Goal: Information Seeking & Learning: Learn about a topic

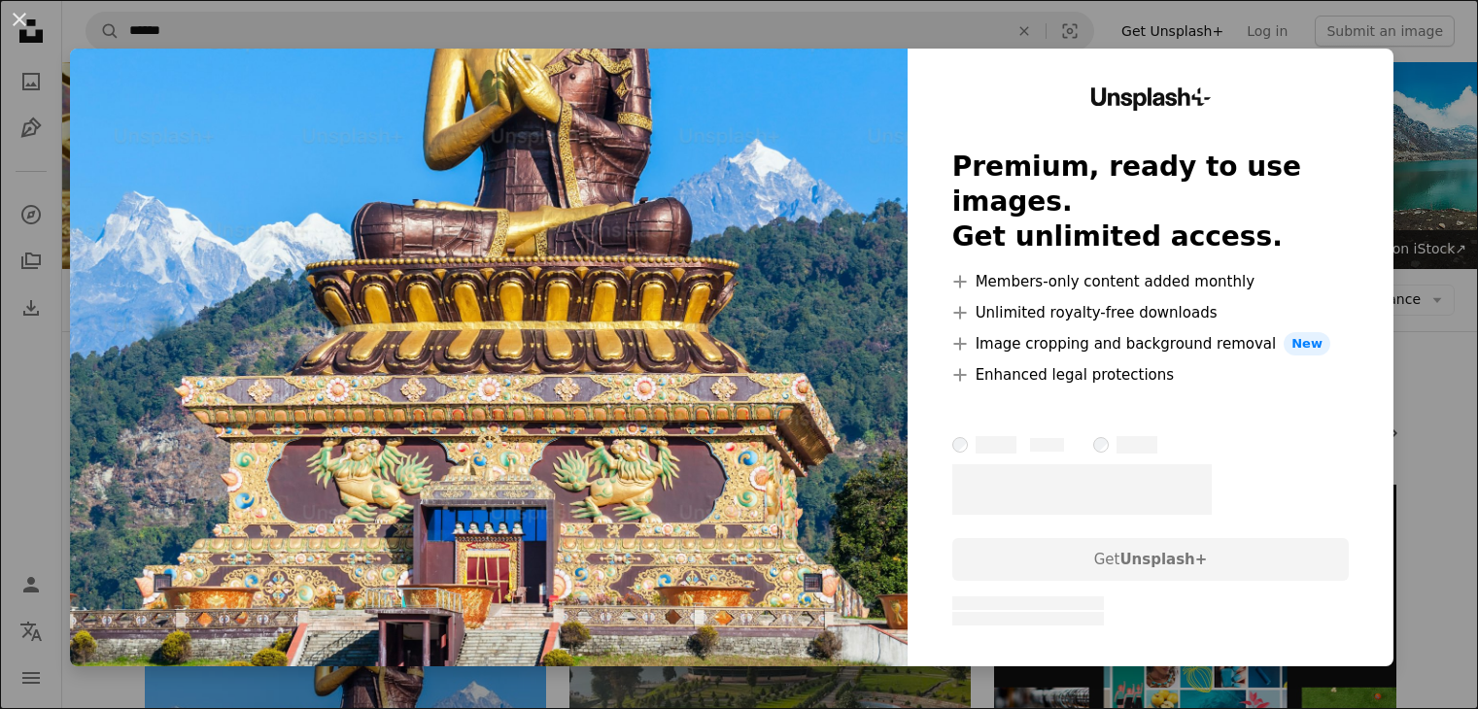
scroll to position [389, 0]
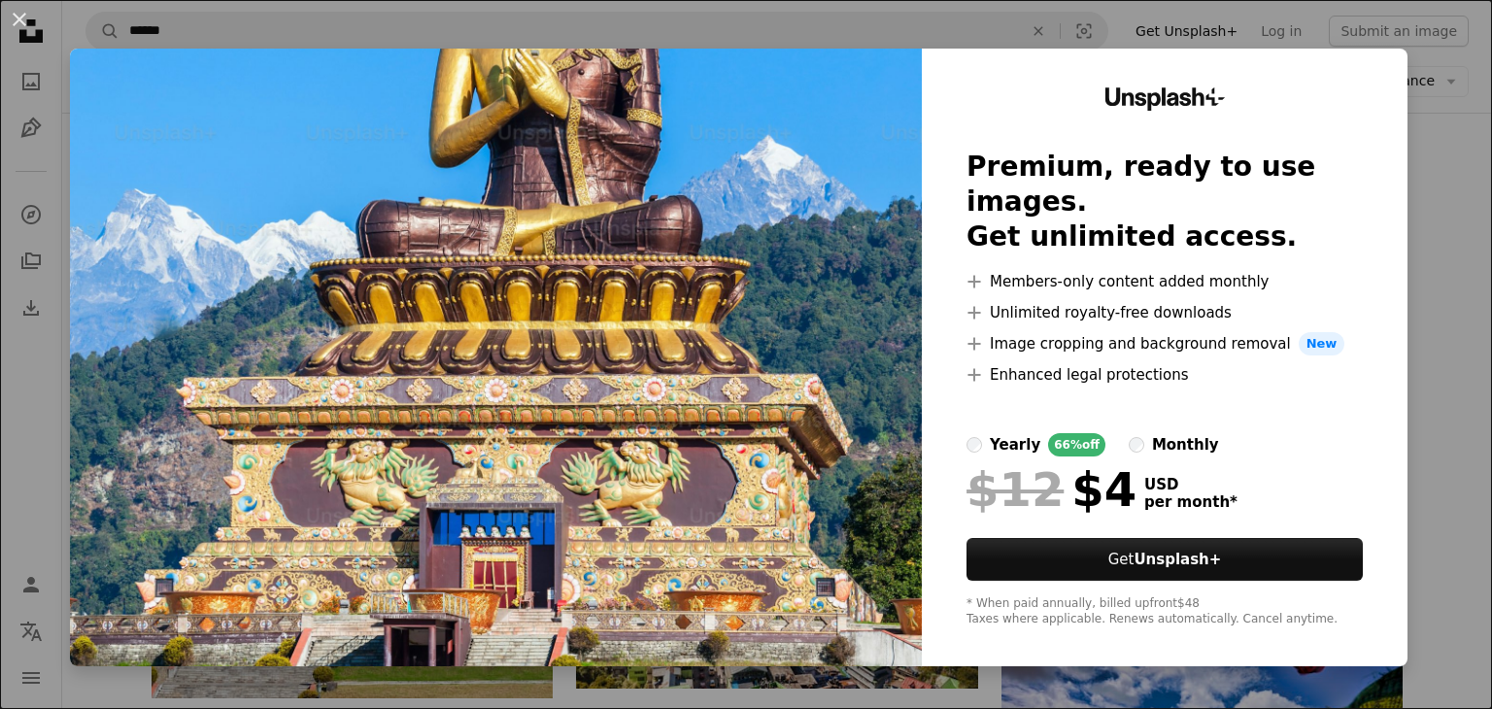
click at [794, 367] on img at bounding box center [496, 358] width 852 height 618
click at [708, 117] on img at bounding box center [496, 358] width 852 height 618
click at [12, 20] on button "An X shape" at bounding box center [19, 19] width 23 height 23
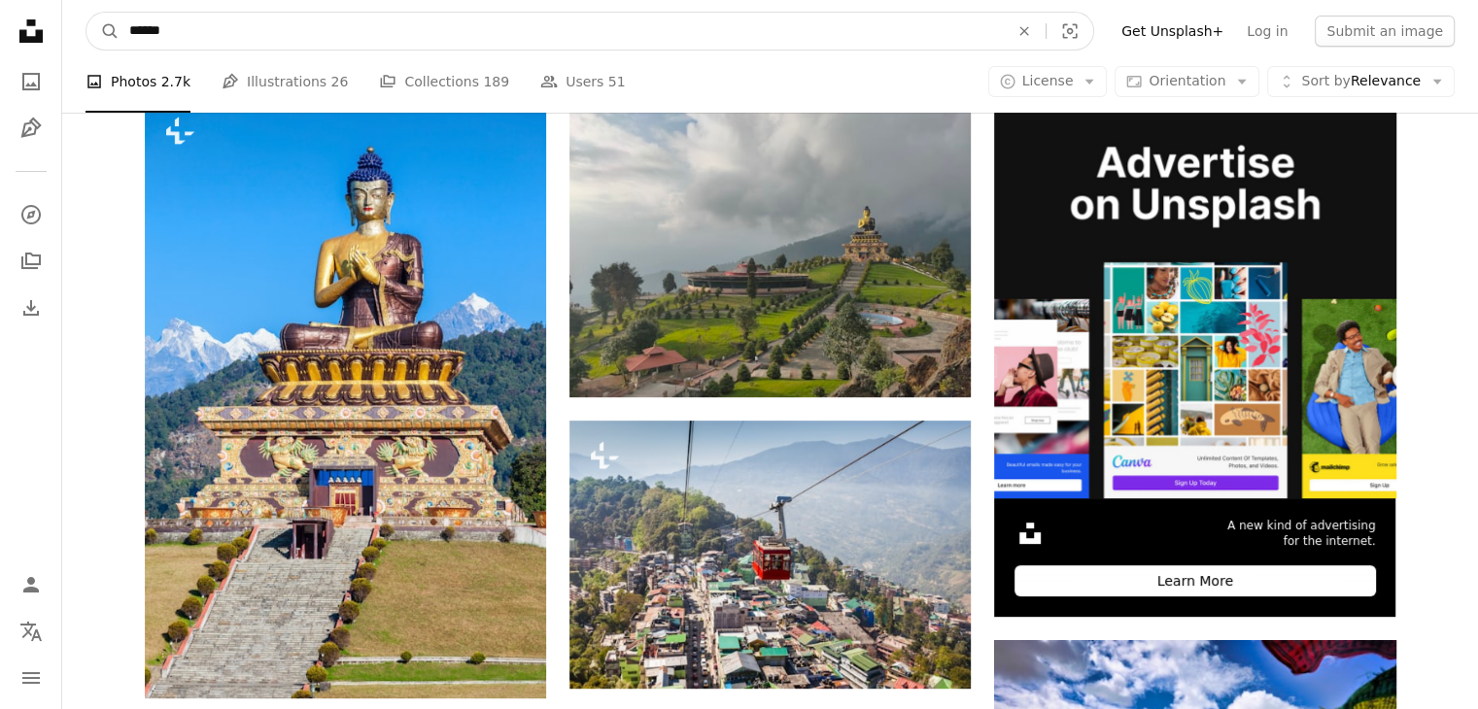
click at [233, 40] on input "******" at bounding box center [560, 31] width 883 height 37
type input "*"
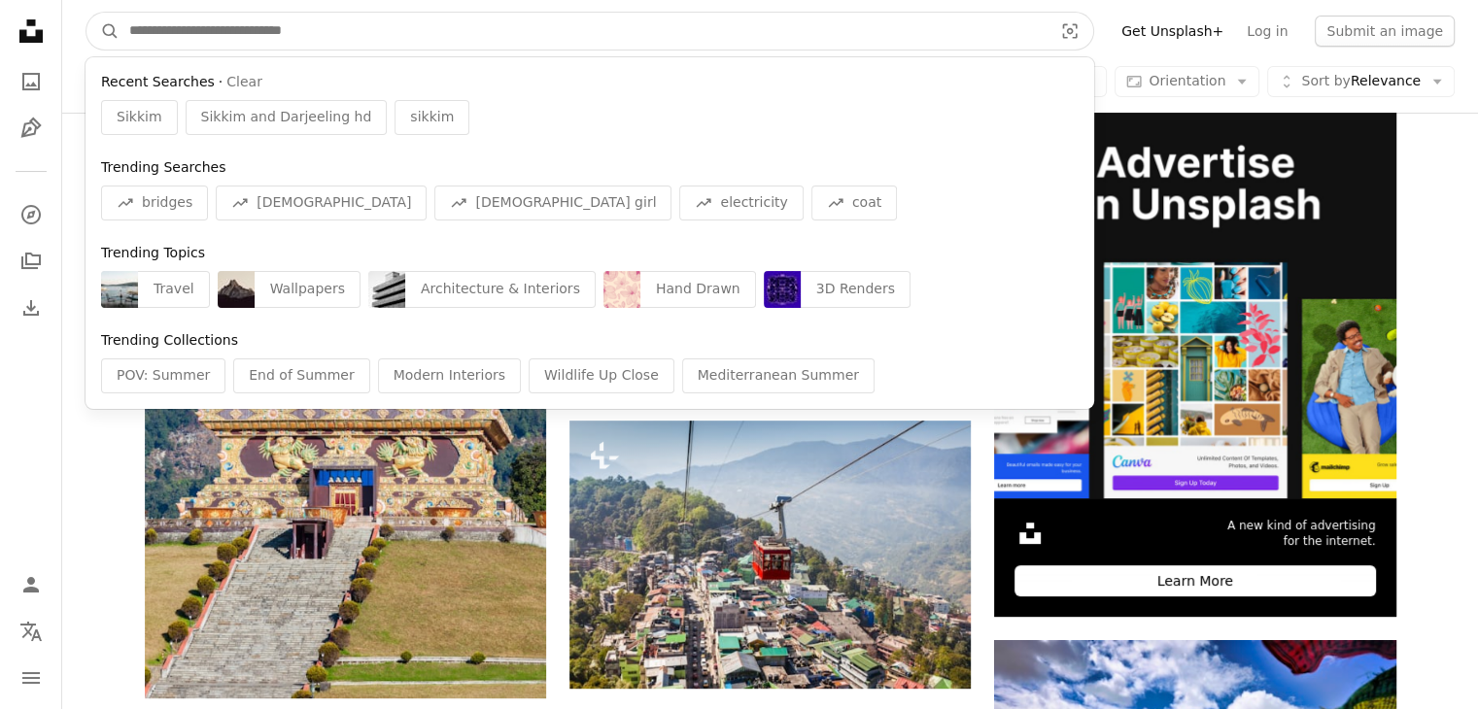
click at [392, 31] on input "Find visuals sitewide" at bounding box center [582, 31] width 927 height 37
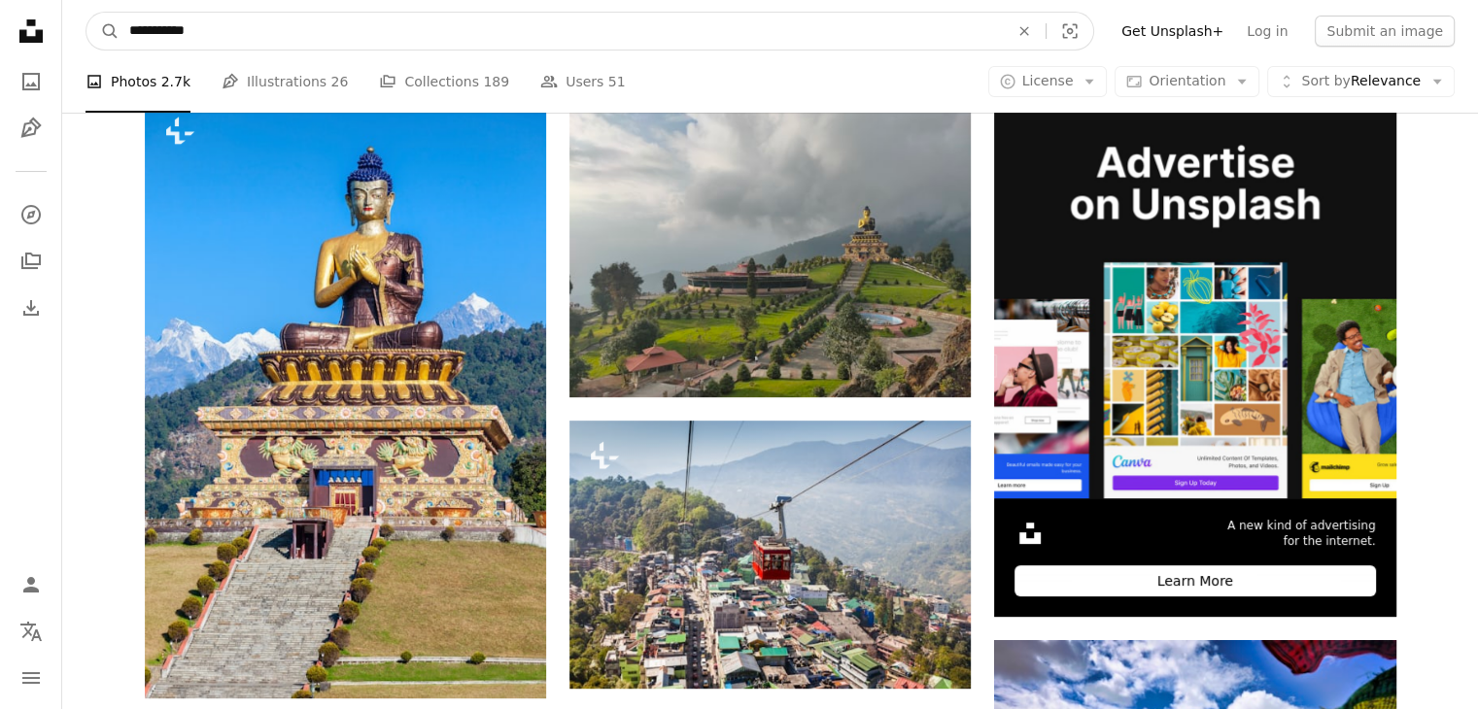
type input "**********"
click at [86, 13] on button "A magnifying glass" at bounding box center [102, 31] width 33 height 37
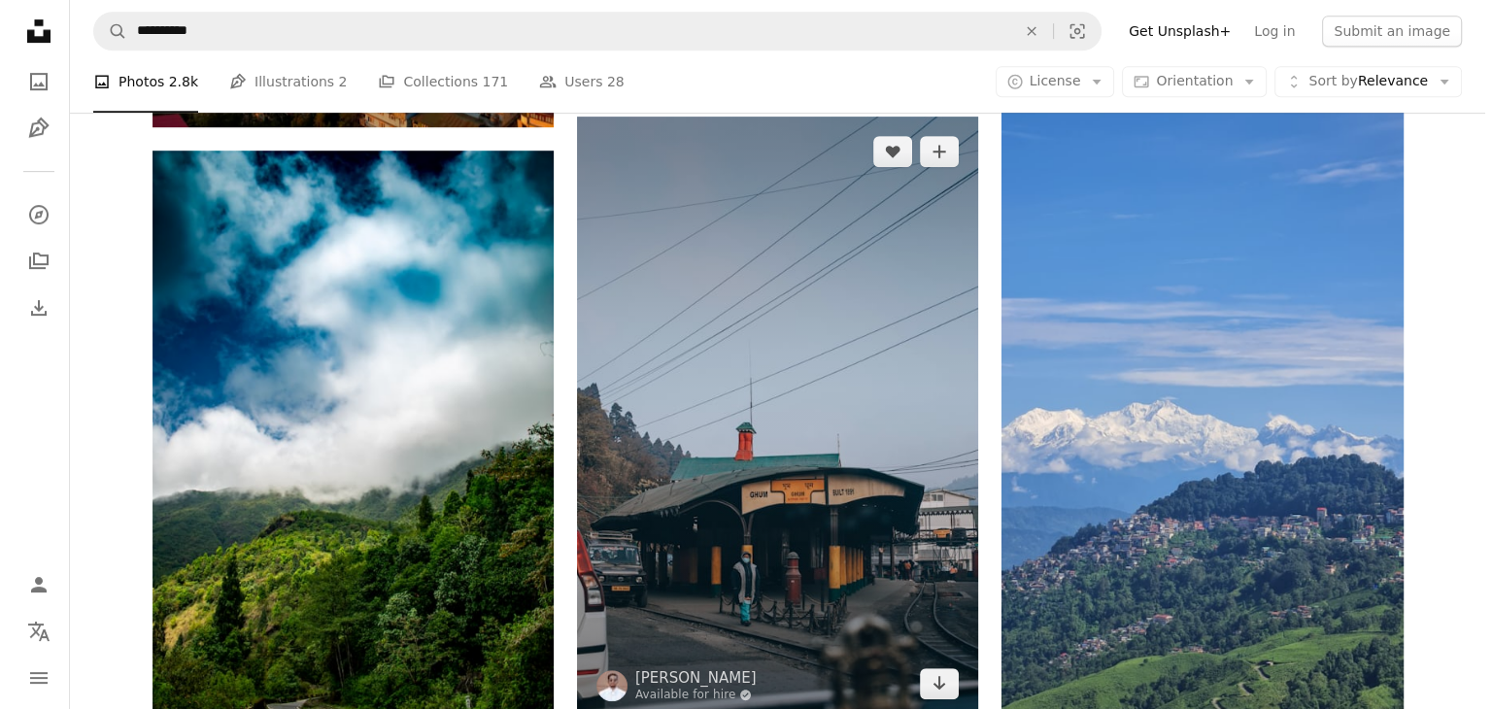
scroll to position [1263, 0]
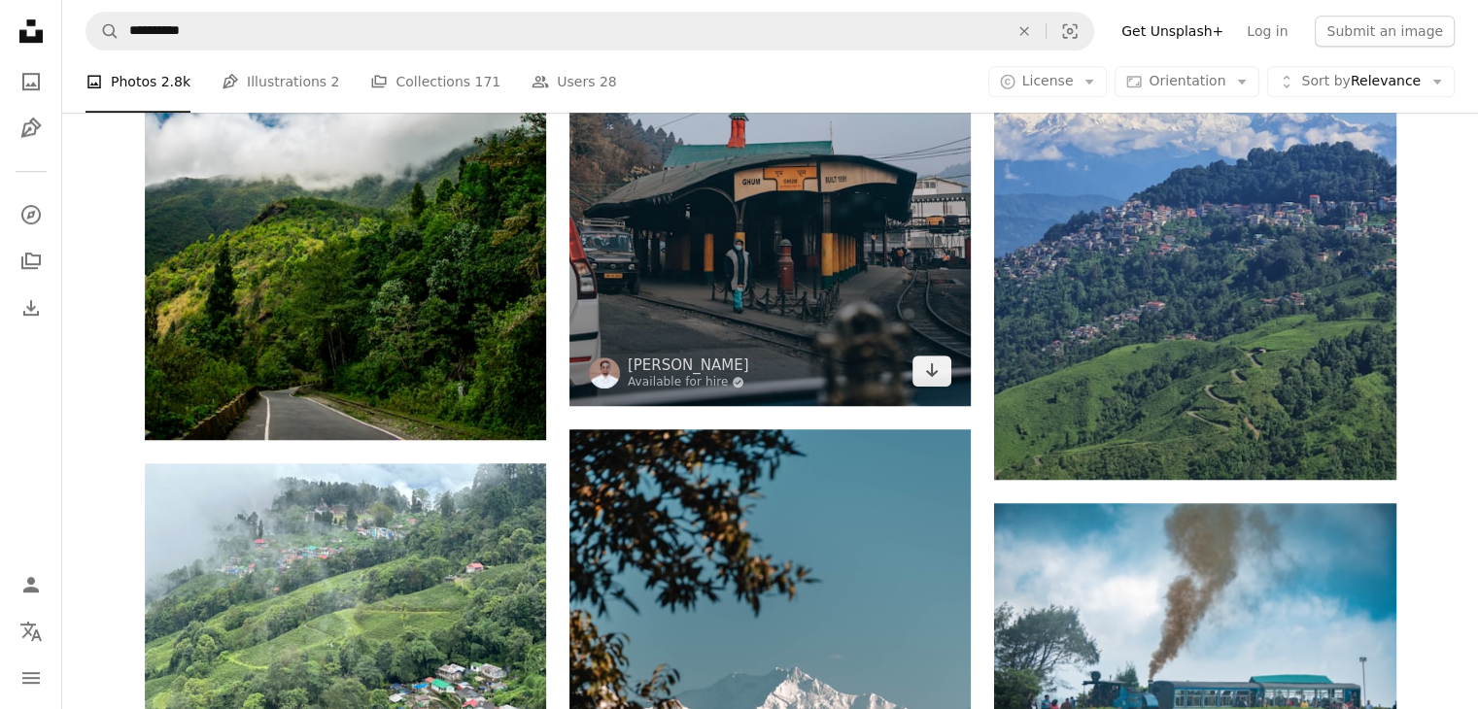
drag, startPoint x: 806, startPoint y: 214, endPoint x: 684, endPoint y: 321, distance: 162.5
click at [684, 321] on img at bounding box center [769, 105] width 401 height 602
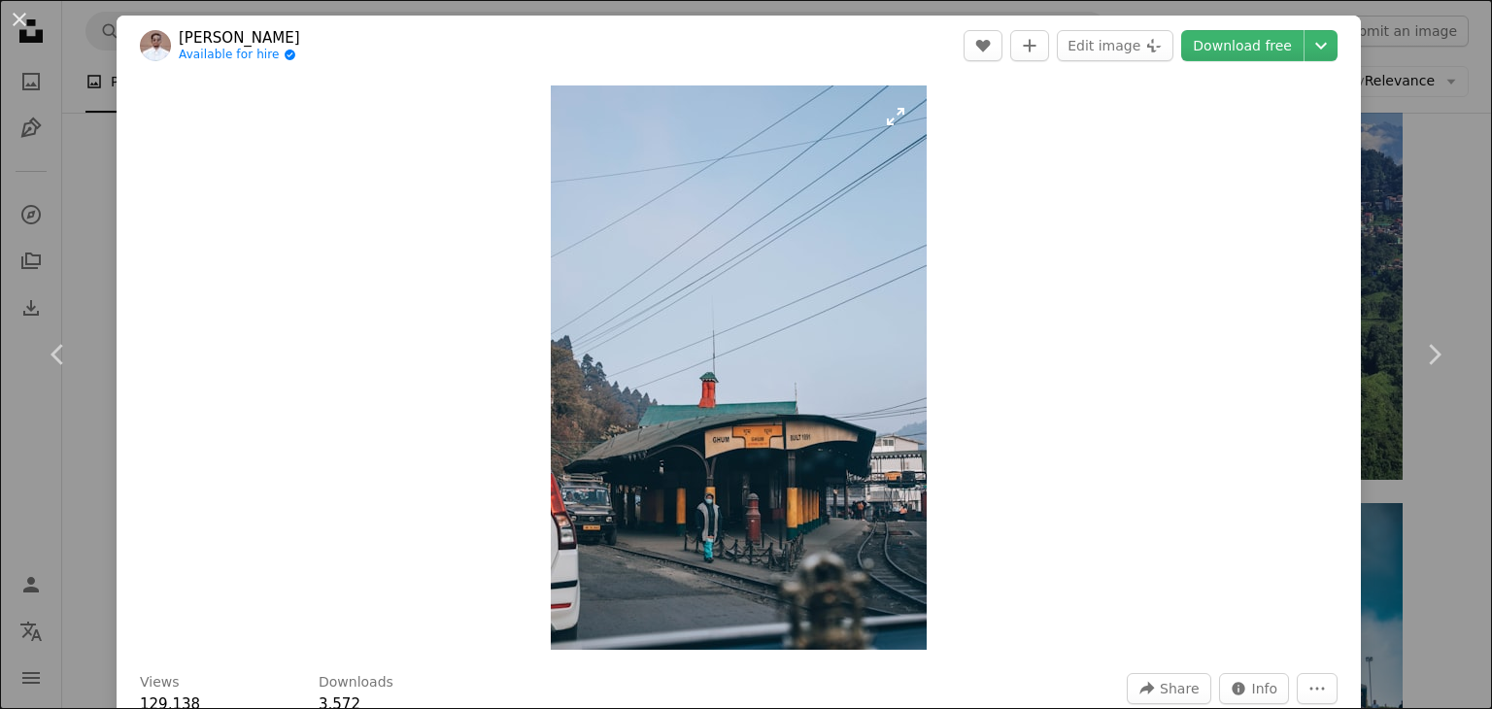
drag, startPoint x: 707, startPoint y: 383, endPoint x: 885, endPoint y: 260, distance: 215.8
click at [885, 260] on img "Zoom in on this image" at bounding box center [739, 367] width 376 height 564
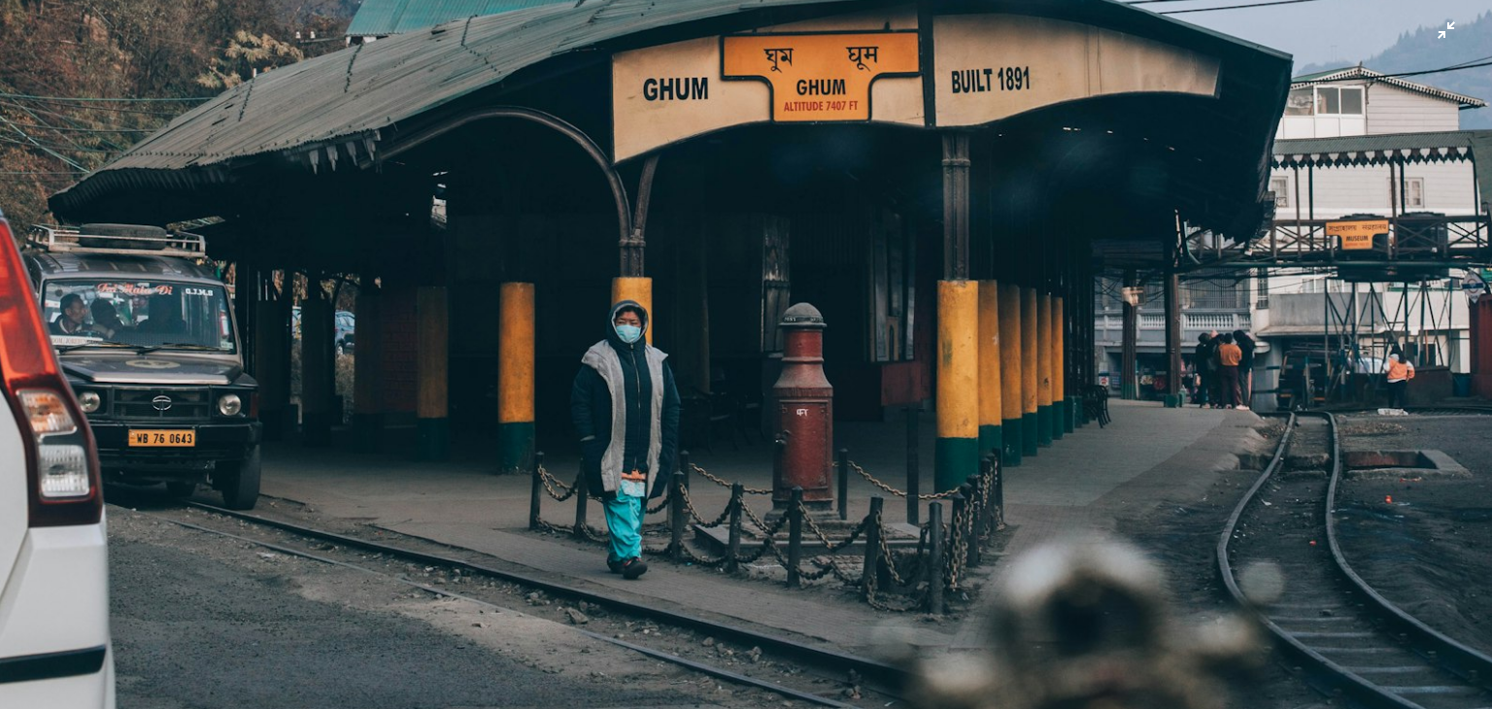
scroll to position [1327, 0]
